Goal: Download file/media

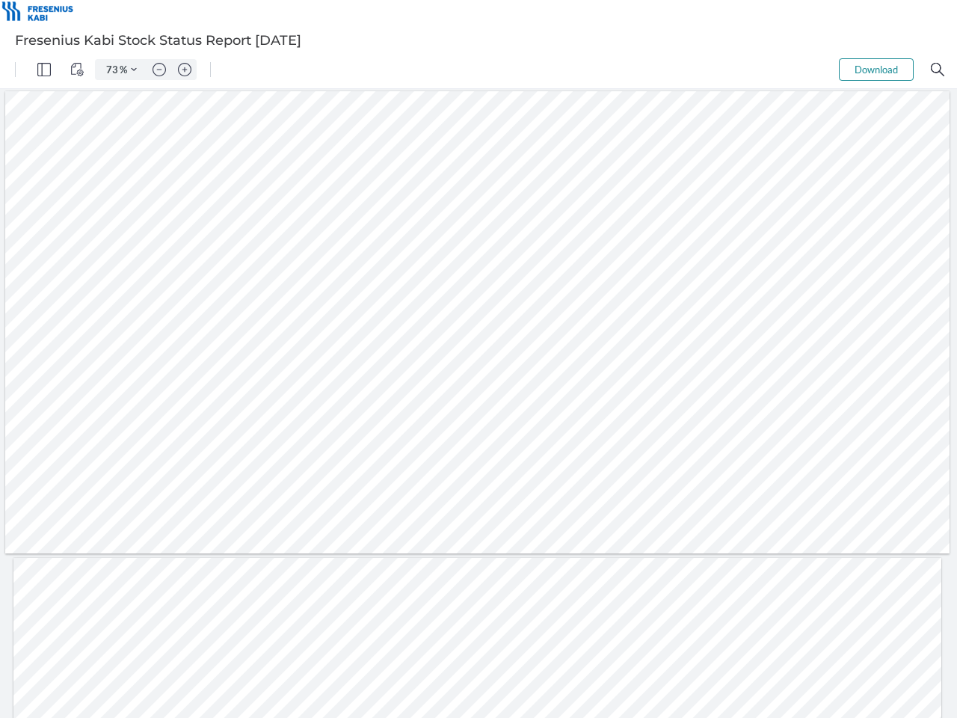
click at [44, 70] on img "Panel" at bounding box center [43, 69] width 13 height 13
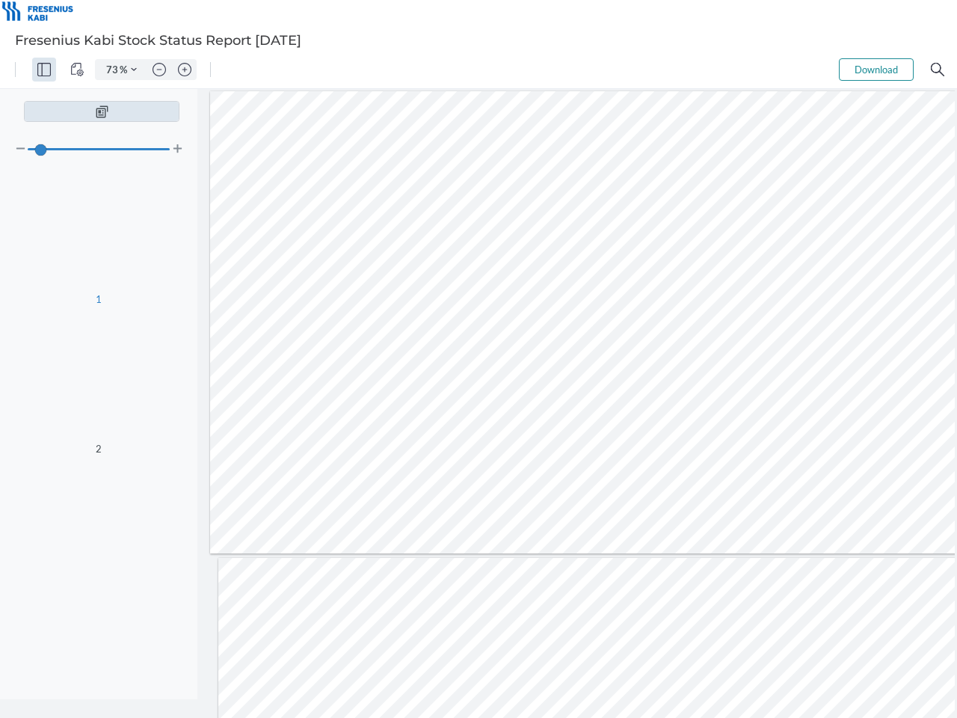
click at [77, 70] on img "View Controls" at bounding box center [76, 69] width 13 height 13
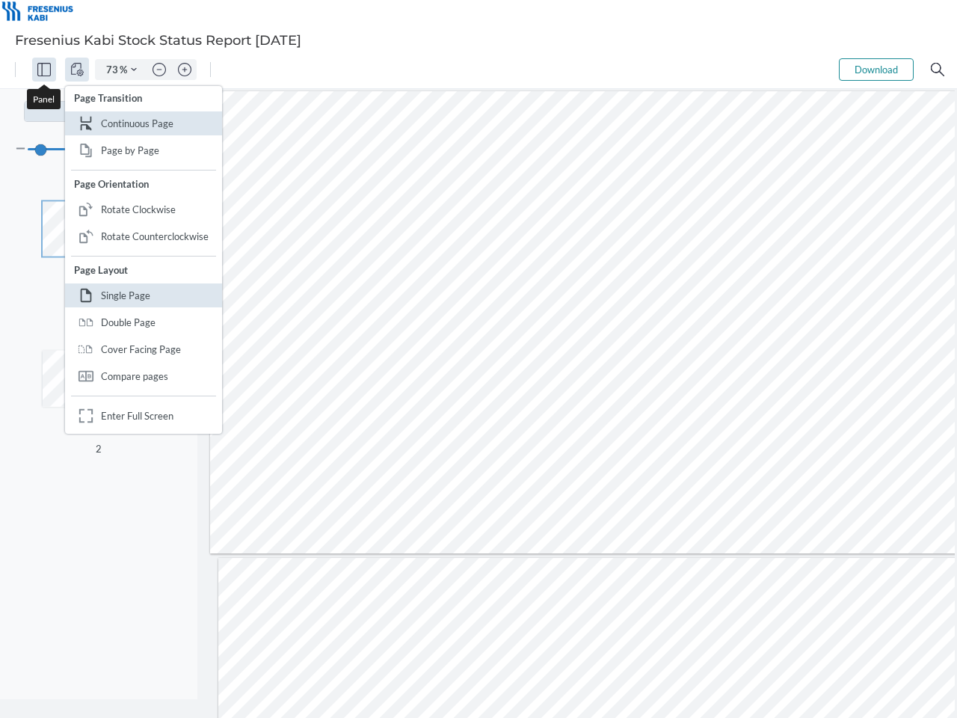
click at [113, 70] on input "73" at bounding box center [109, 69] width 21 height 13
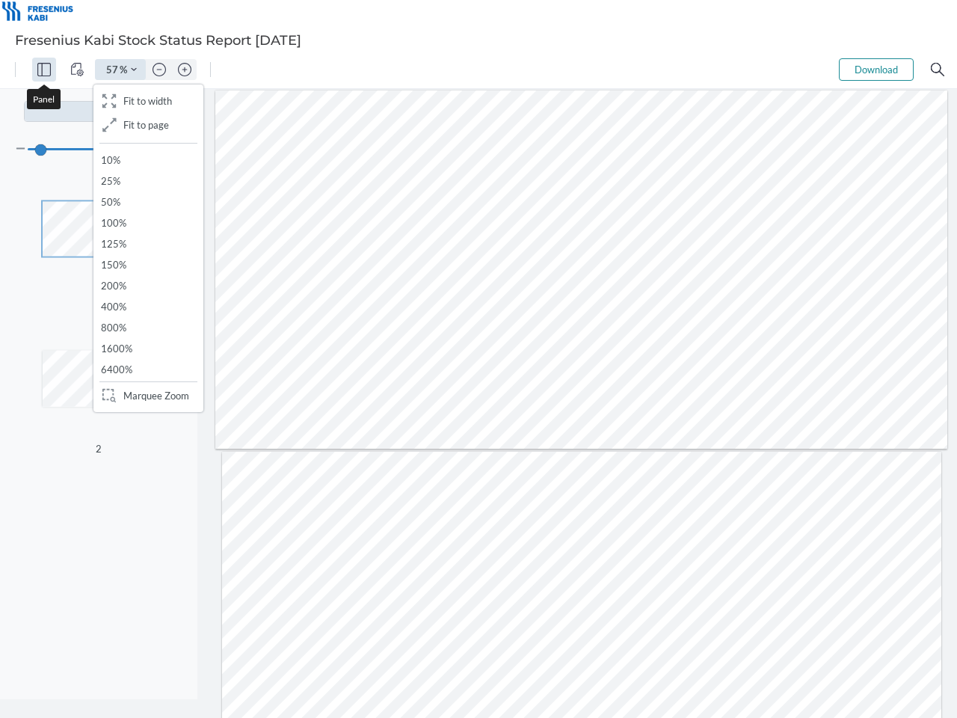
click at [134, 70] on img "Zoom Controls" at bounding box center [134, 70] width 6 height 6
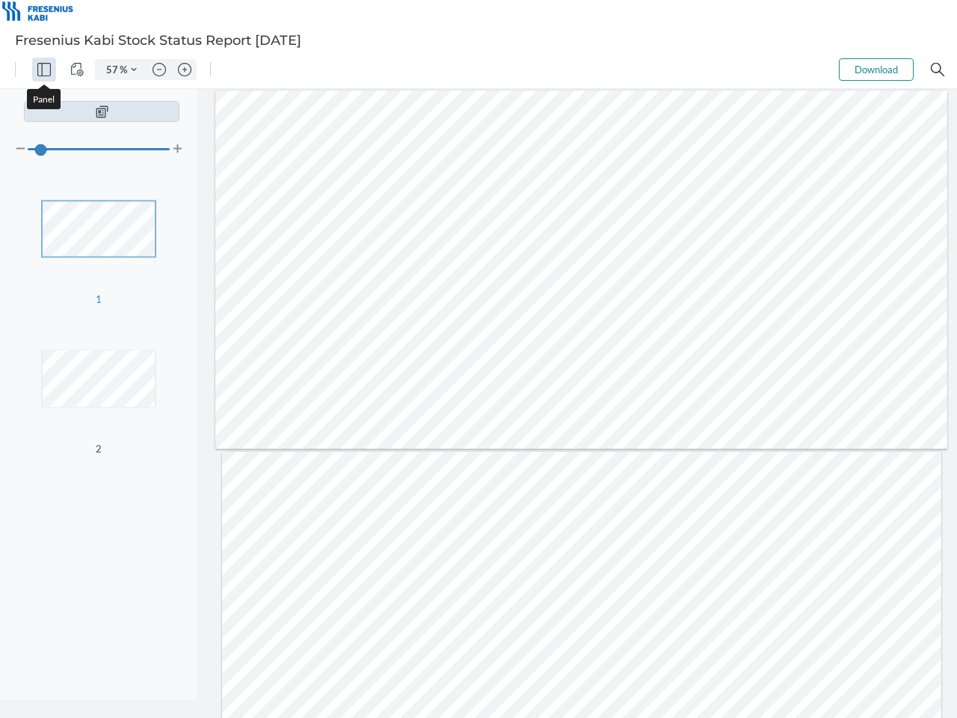
click at [159, 70] on img "Zoom out" at bounding box center [158, 69] width 13 height 13
click at [185, 70] on img "Zoom in" at bounding box center [184, 69] width 13 height 13
type input "57"
click at [876, 70] on button "Download" at bounding box center [876, 69] width 75 height 22
click at [937, 70] on img "Search" at bounding box center [937, 69] width 13 height 13
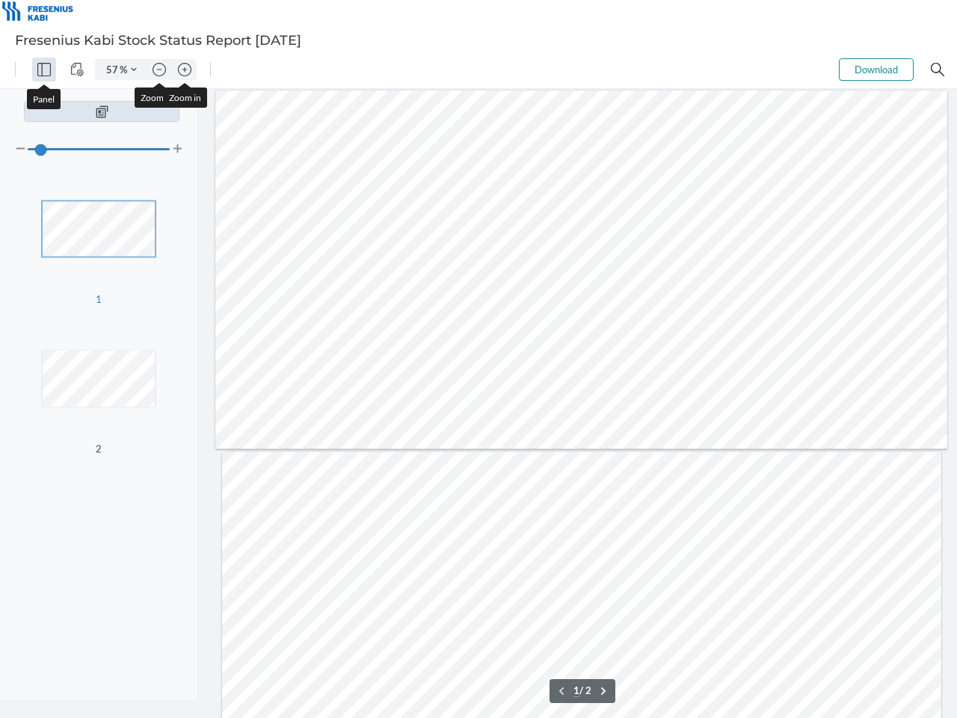
scroll to position [46, 0]
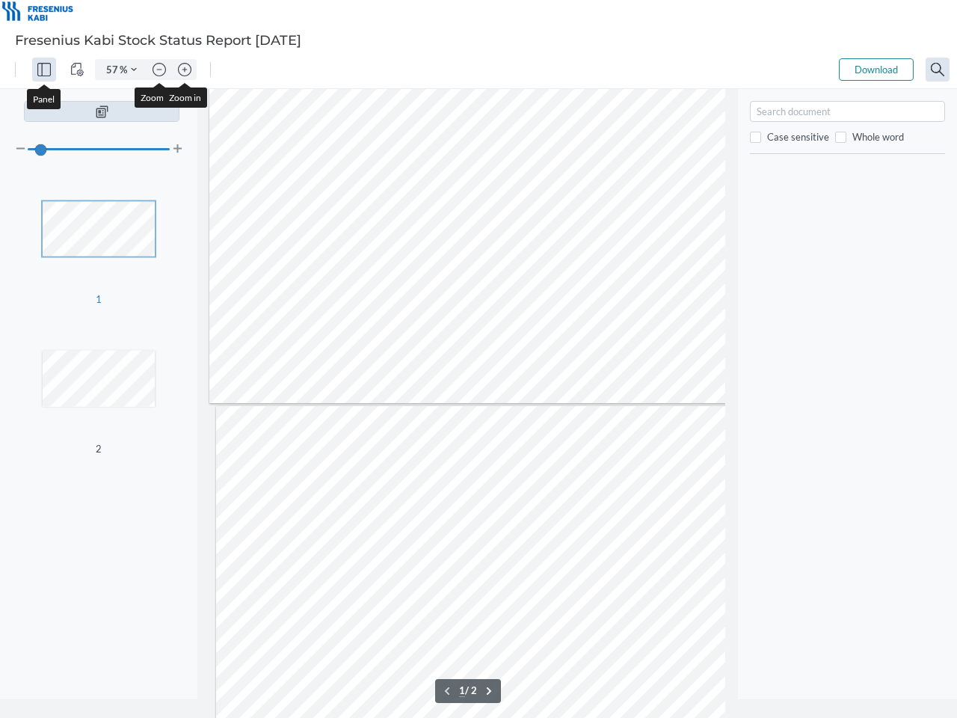
click at [457, 691] on div at bounding box center [576, 587] width 720 height 362
click at [478, 691] on div at bounding box center [576, 587] width 720 height 362
